Goal: Task Accomplishment & Management: Use online tool/utility

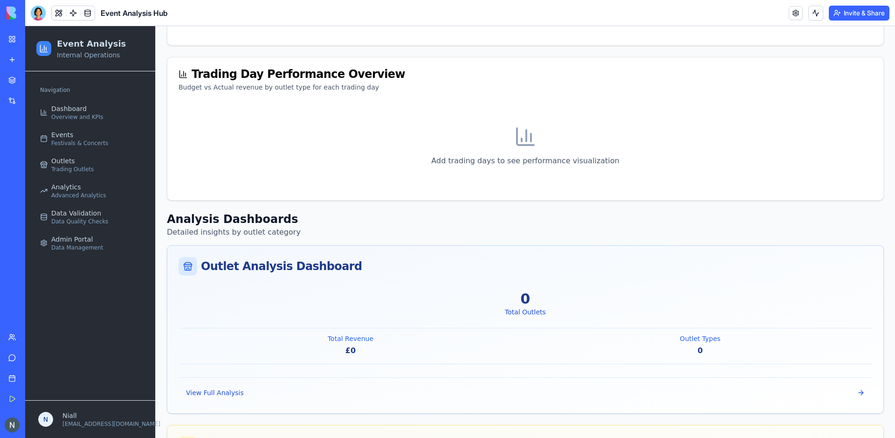
scroll to position [445, 0]
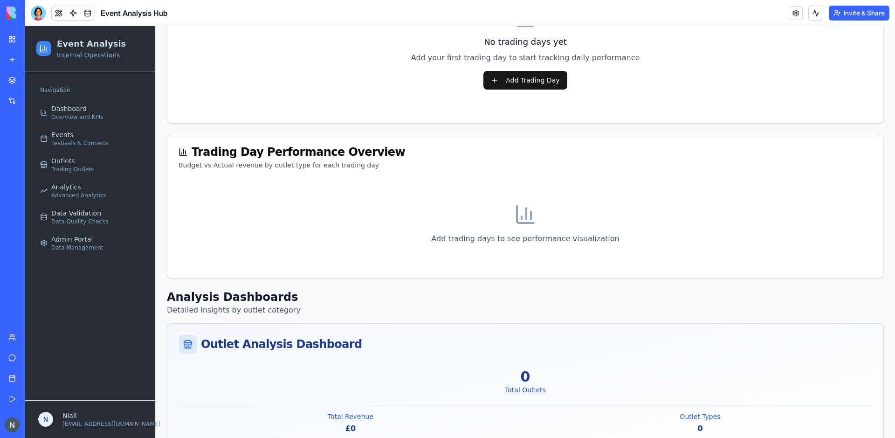
click at [40, 10] on div at bounding box center [38, 13] width 15 height 15
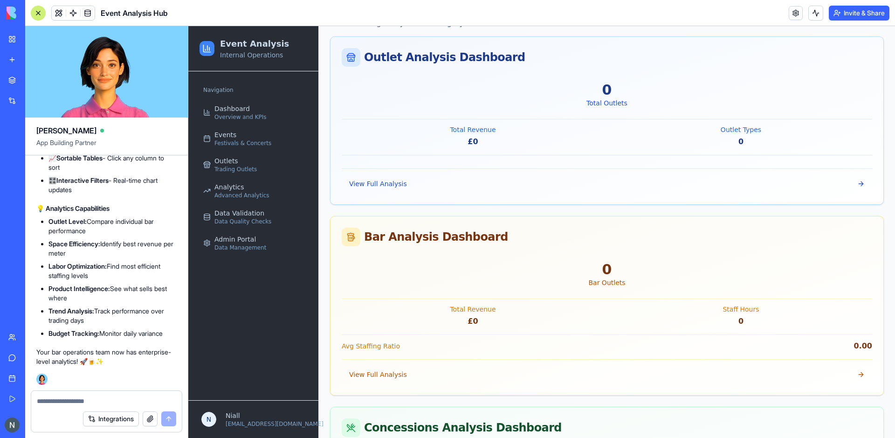
scroll to position [867, 0]
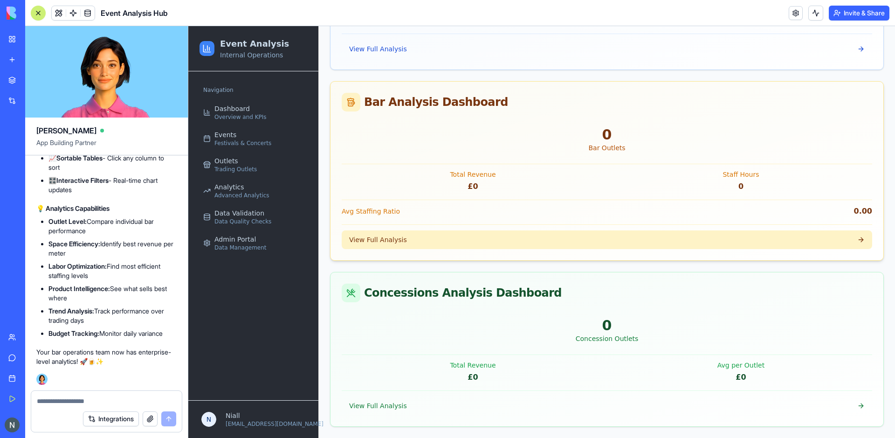
click at [387, 242] on span "View Full Analysis" at bounding box center [378, 239] width 58 height 9
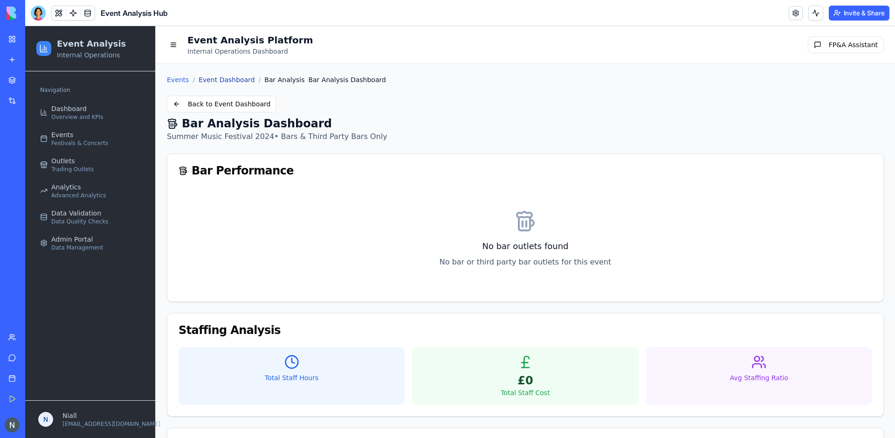
click at [222, 76] on link "Event Dashboard" at bounding box center [227, 79] width 56 height 9
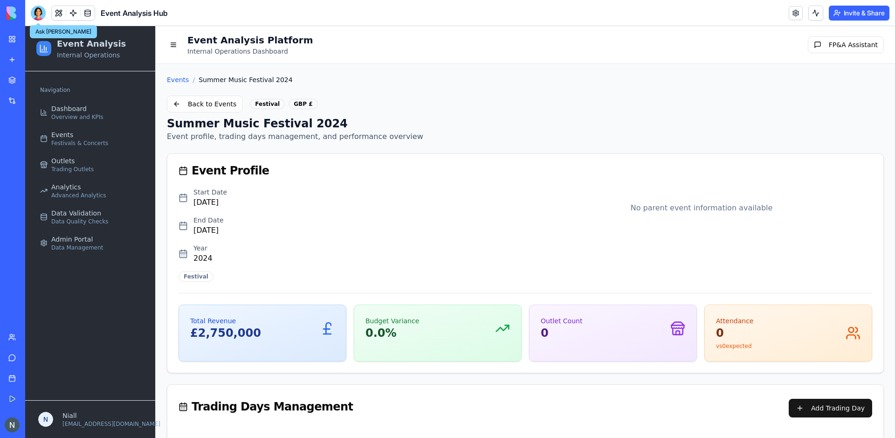
click at [32, 16] on div at bounding box center [38, 13] width 15 height 15
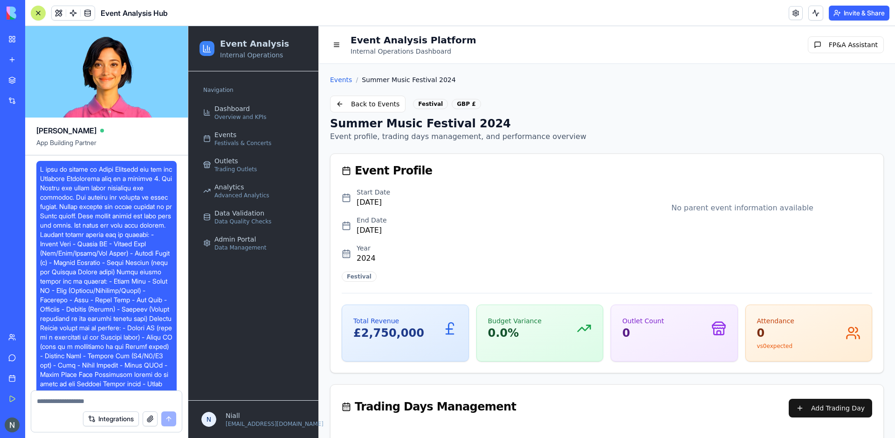
click at [38, 11] on div at bounding box center [38, 12] width 7 height 7
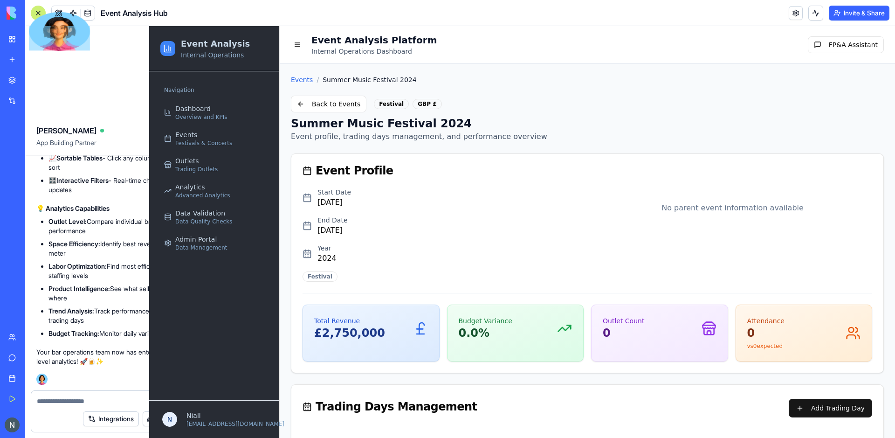
click at [38, 12] on div at bounding box center [59, 31] width 61 height 39
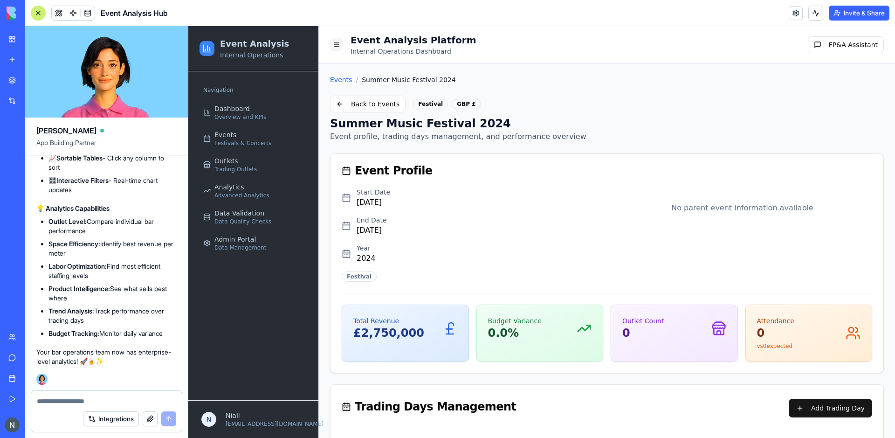
click at [337, 41] on button at bounding box center [336, 44] width 13 height 13
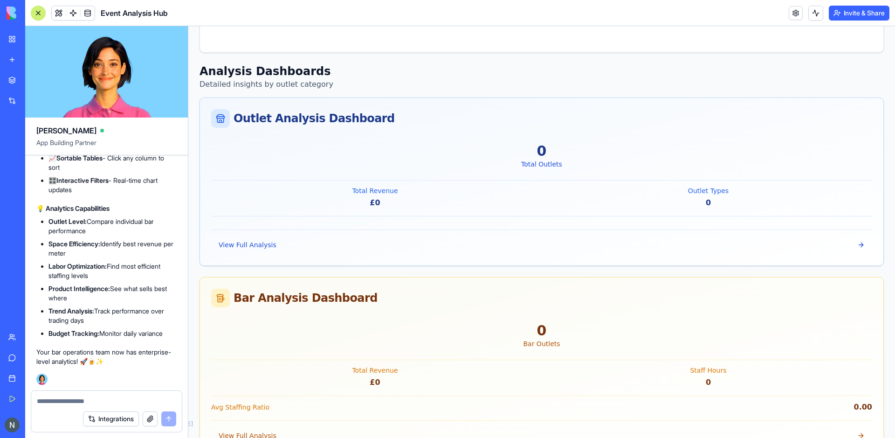
scroll to position [867, 0]
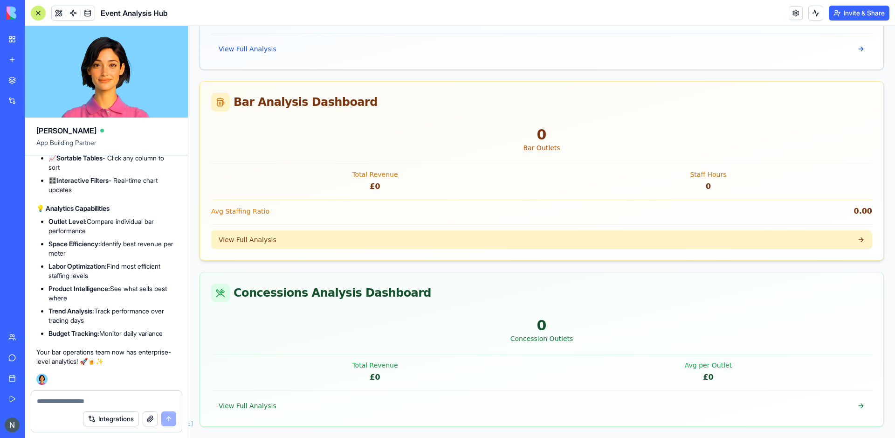
click at [236, 237] on span "View Full Analysis" at bounding box center [248, 239] width 58 height 9
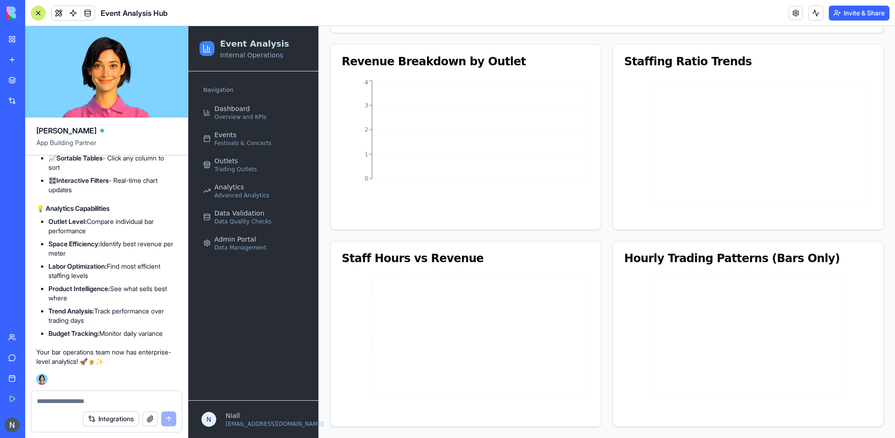
scroll to position [42175, 0]
click at [76, 397] on textarea at bounding box center [106, 400] width 139 height 9
paste textarea "**********"
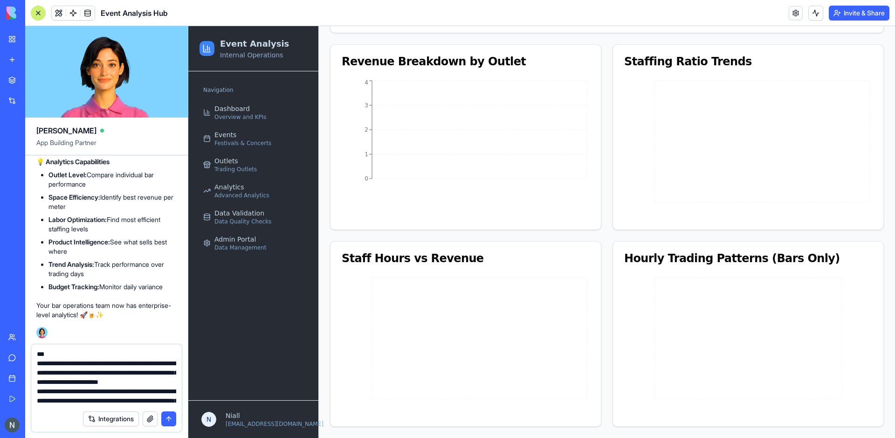
scroll to position [0, 0]
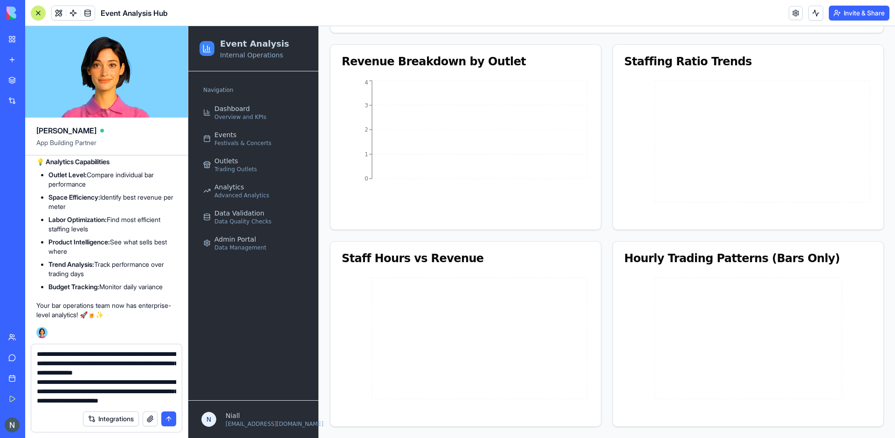
type textarea "**********"
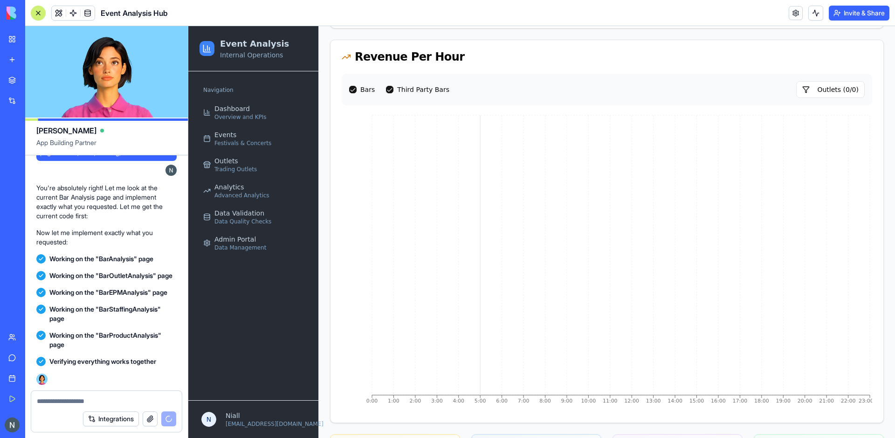
scroll to position [116, 0]
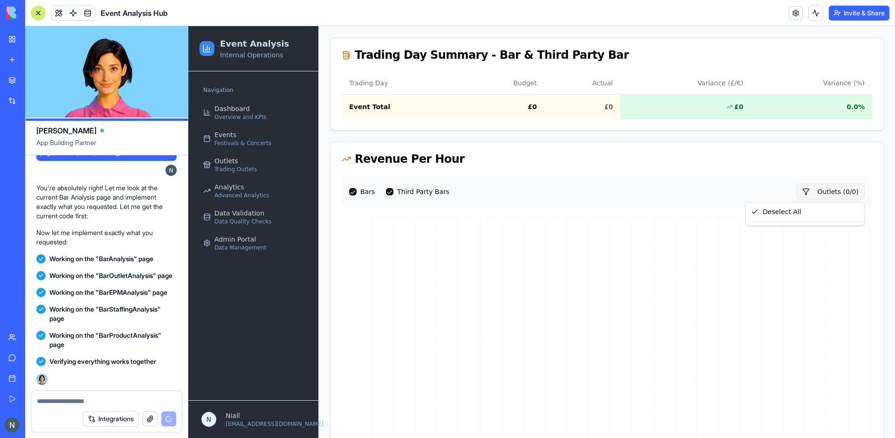
click at [828, 193] on html "Event Analysis Internal Operations Navigation Dashboard Overview and KPIs Event…" at bounding box center [541, 289] width 707 height 758
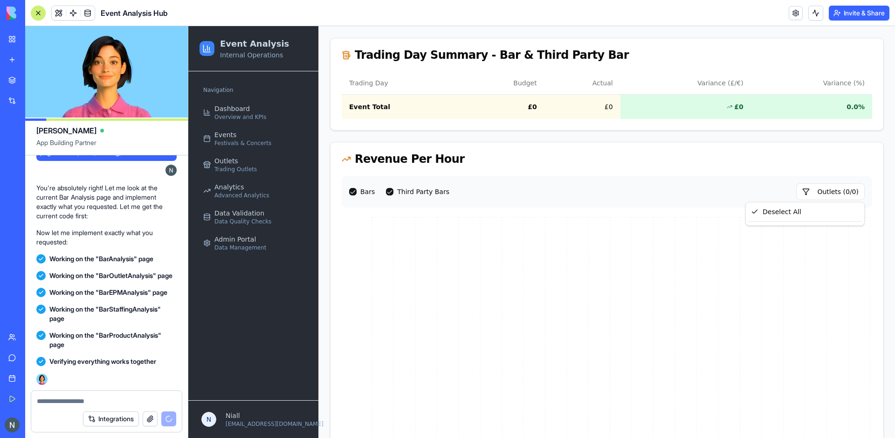
click at [860, 189] on html "Event Analysis Internal Operations Navigation Dashboard Overview and KPIs Event…" at bounding box center [541, 289] width 707 height 758
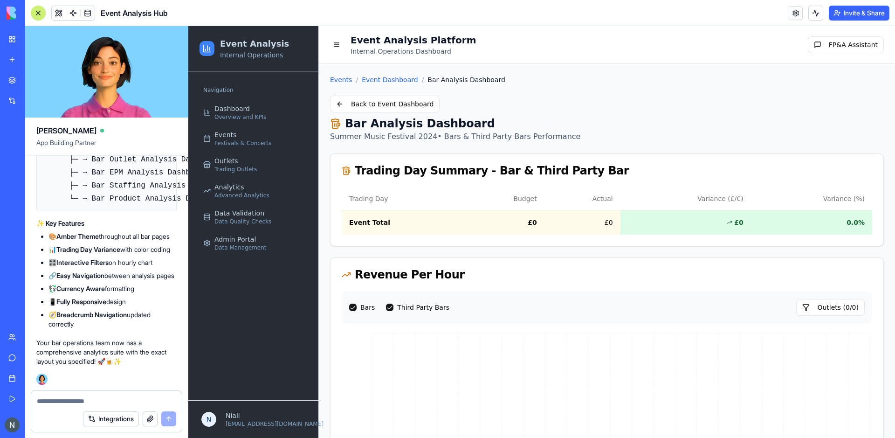
scroll to position [42868, 0]
click at [62, 401] on textarea at bounding box center [106, 400] width 139 height 9
drag, startPoint x: 462, startPoint y: 171, endPoint x: 338, endPoint y: 158, distance: 124.2
click at [338, 158] on div "Trading Day Summary - Bar & Third Party Bar" at bounding box center [607, 171] width 553 height 34
copy div "Trading Day Summary"
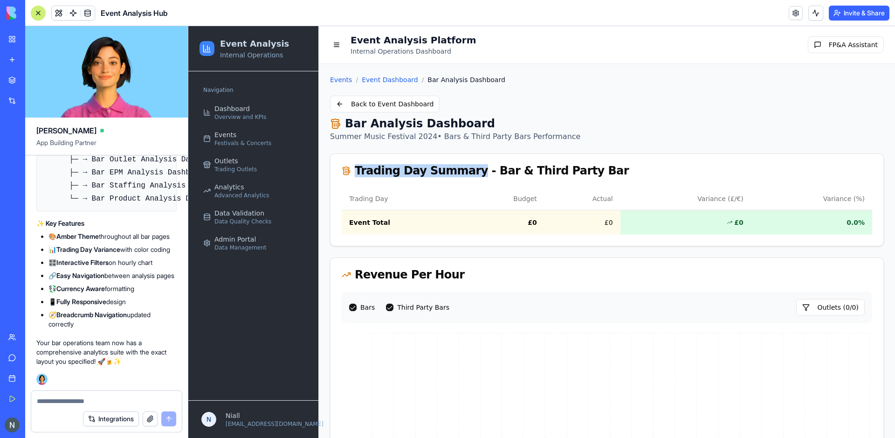
click at [81, 399] on textarea at bounding box center [106, 400] width 139 height 9
paste textarea "**********"
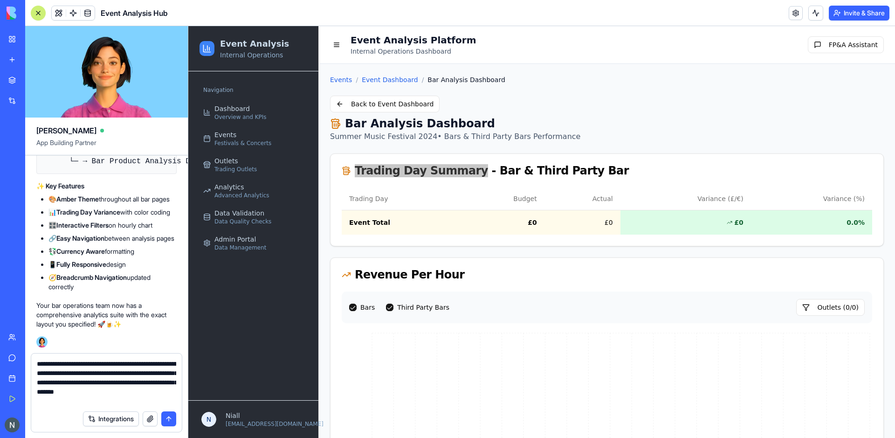
type textarea "**********"
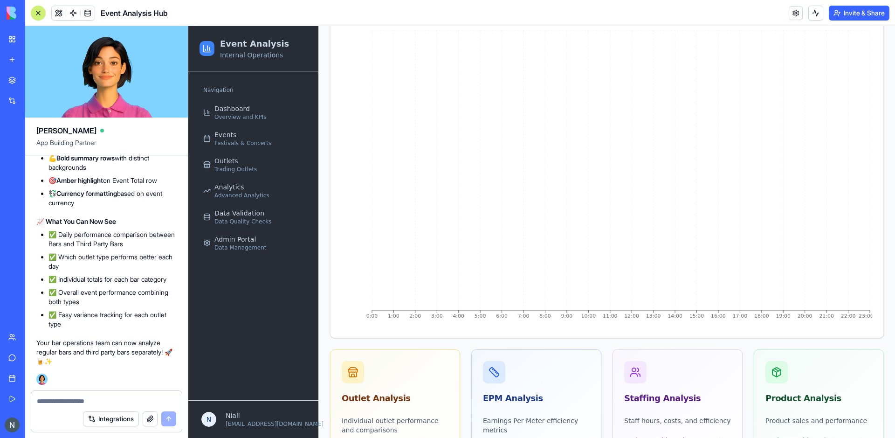
scroll to position [396, 0]
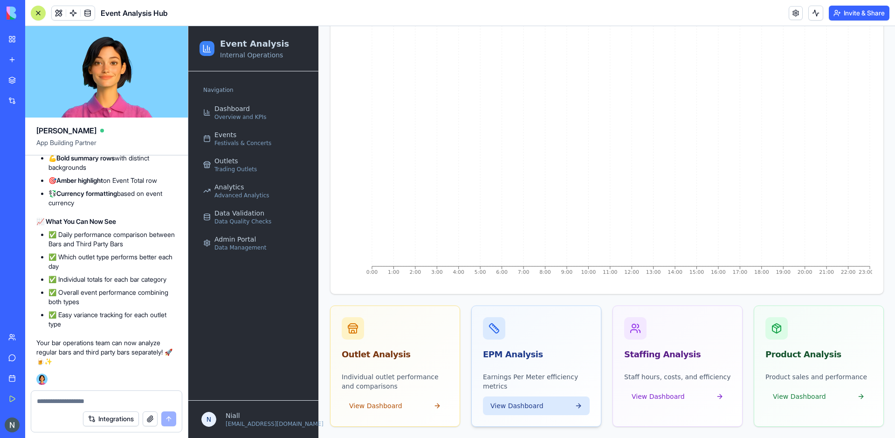
click at [548, 400] on button "View Dashboard" at bounding box center [536, 405] width 107 height 19
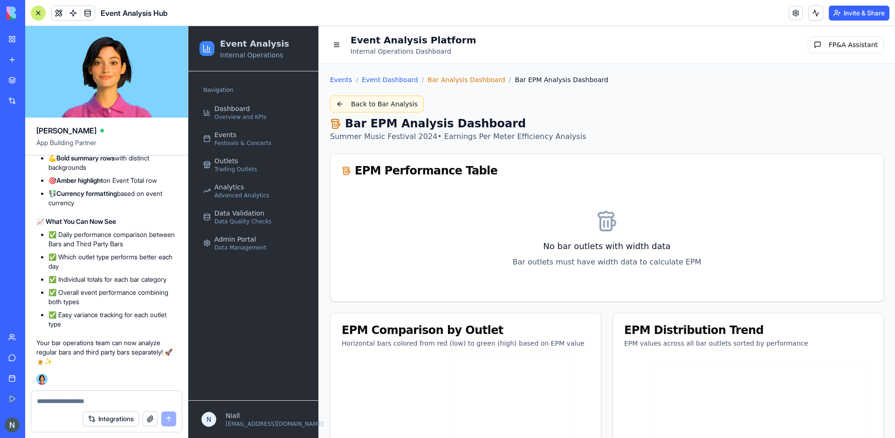
click at [356, 105] on button "Back to Bar Analysis" at bounding box center [377, 104] width 94 height 17
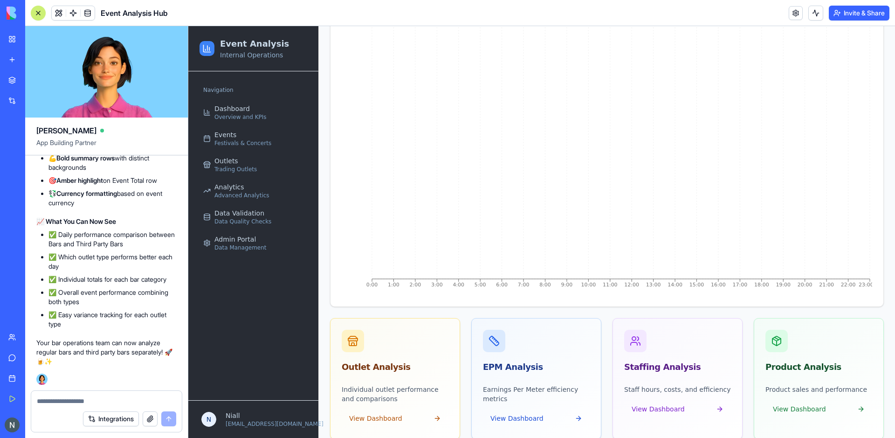
scroll to position [396, 0]
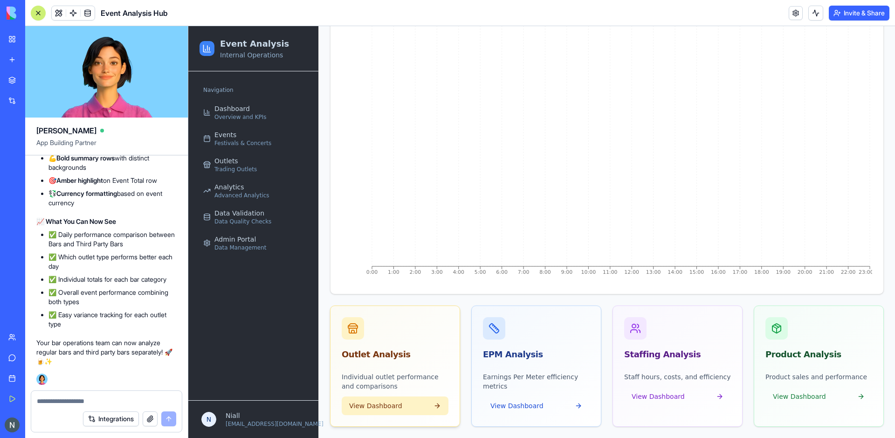
click at [367, 411] on button "View Dashboard" at bounding box center [395, 405] width 107 height 19
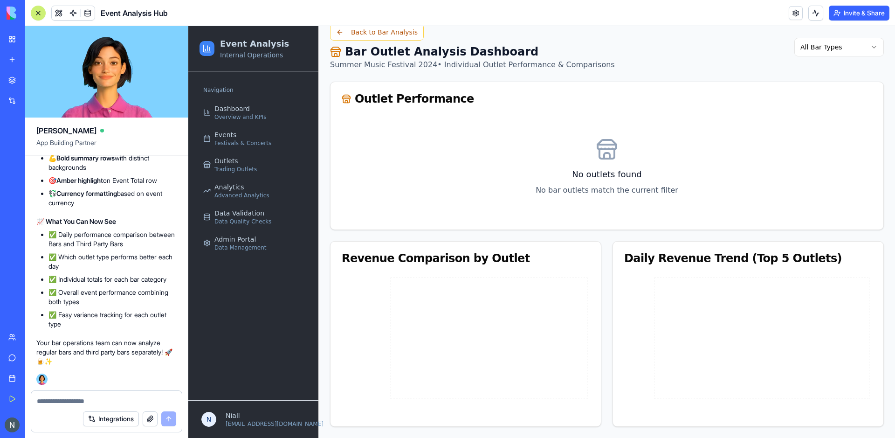
scroll to position [72, 0]
click at [359, 37] on button "Back to Bar Analysis" at bounding box center [377, 32] width 94 height 17
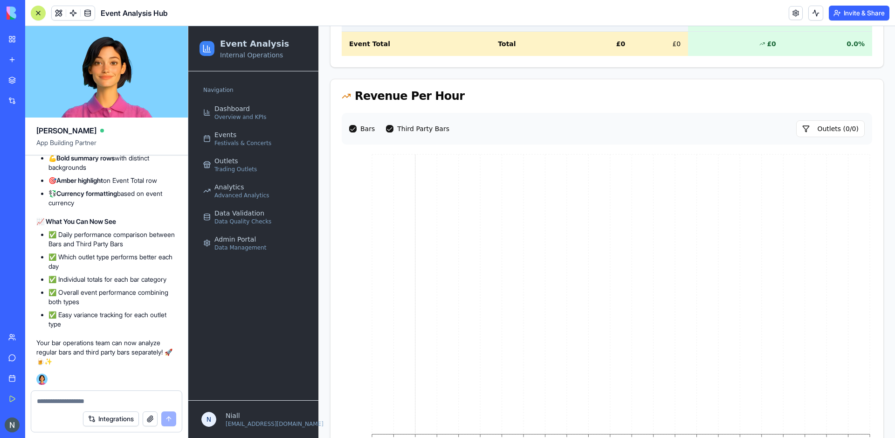
scroll to position [211, 0]
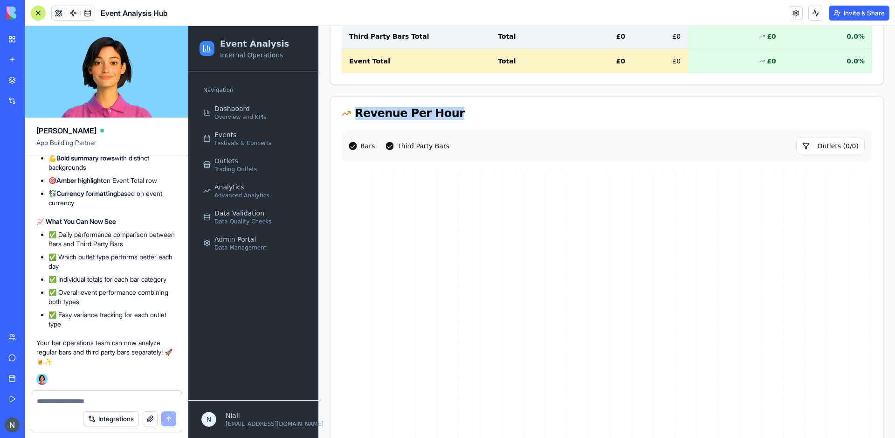
drag, startPoint x: 447, startPoint y: 115, endPoint x: 353, endPoint y: 117, distance: 94.2
click at [353, 117] on div "Revenue Per Hour" at bounding box center [607, 113] width 531 height 11
copy div "Revenue Per Hour"
click at [54, 404] on textarea at bounding box center [106, 400] width 139 height 9
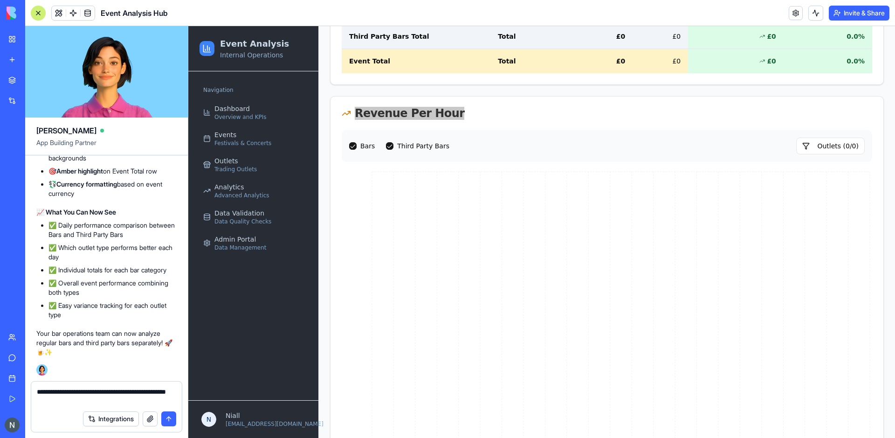
click at [134, 391] on textarea "**********" at bounding box center [106, 396] width 139 height 19
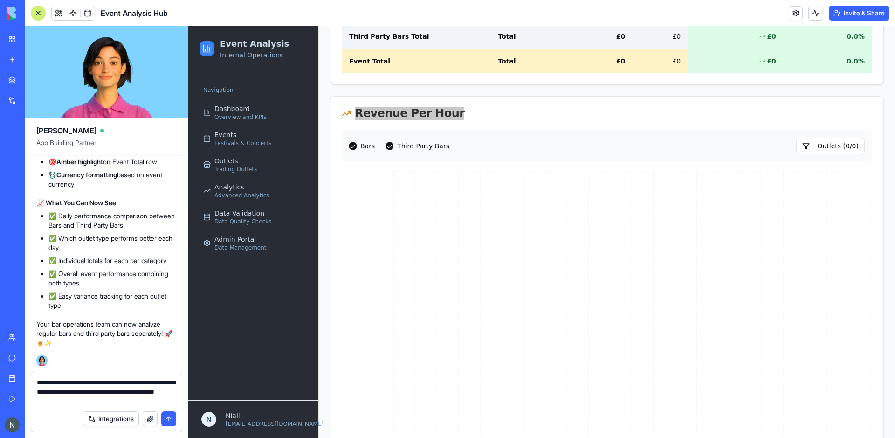
type textarea "**********"
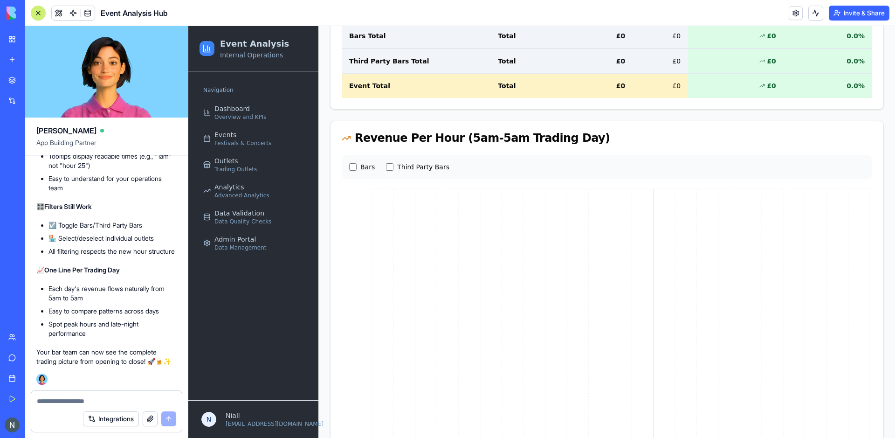
scroll to position [389, 0]
